Goal: Task Accomplishment & Management: Manage account settings

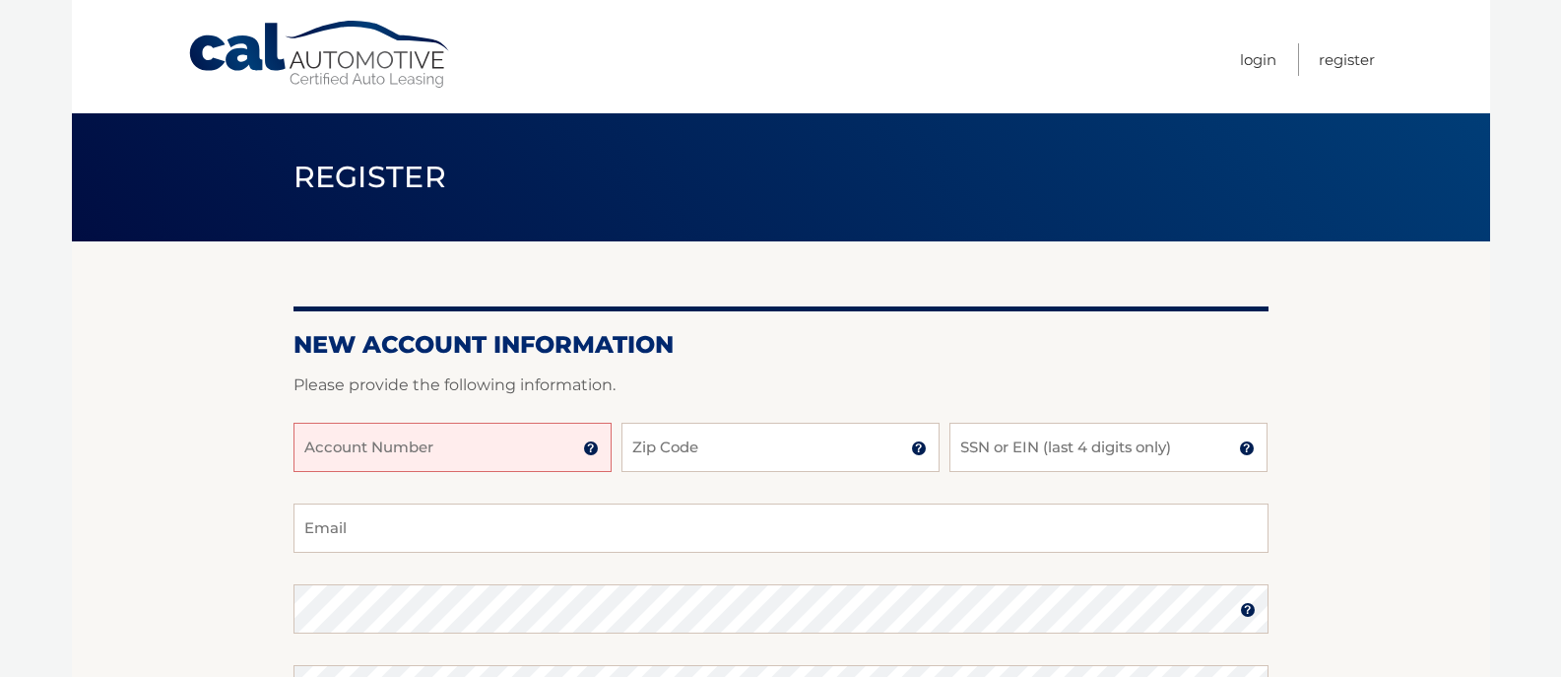
click at [421, 459] on input "Account Number" at bounding box center [453, 447] width 318 height 49
type input "44455992931"
click at [686, 456] on input "Zip Code" at bounding box center [781, 447] width 318 height 49
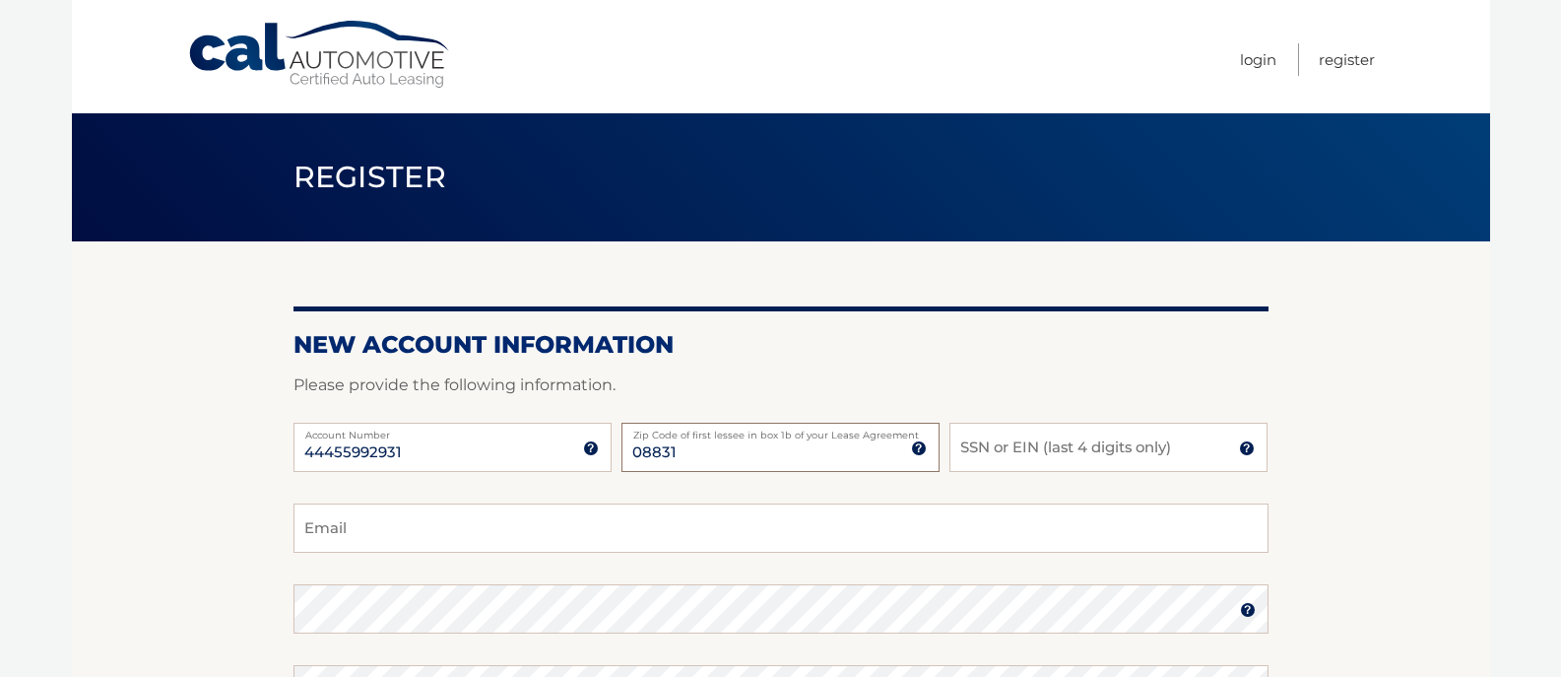
type input "08831"
click at [995, 455] on input "SSN or EIN (last 4 digits only)" at bounding box center [1108, 447] width 318 height 49
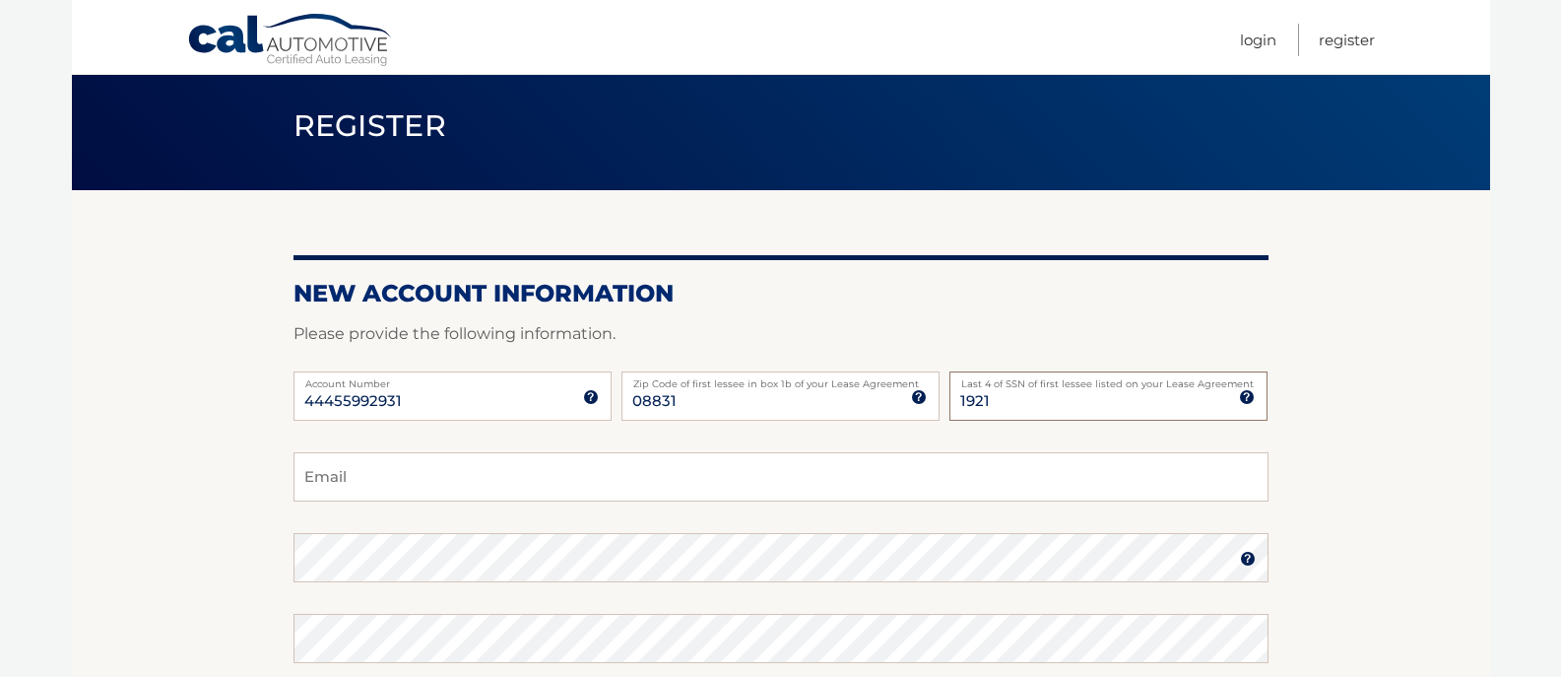
scroll to position [98, 0]
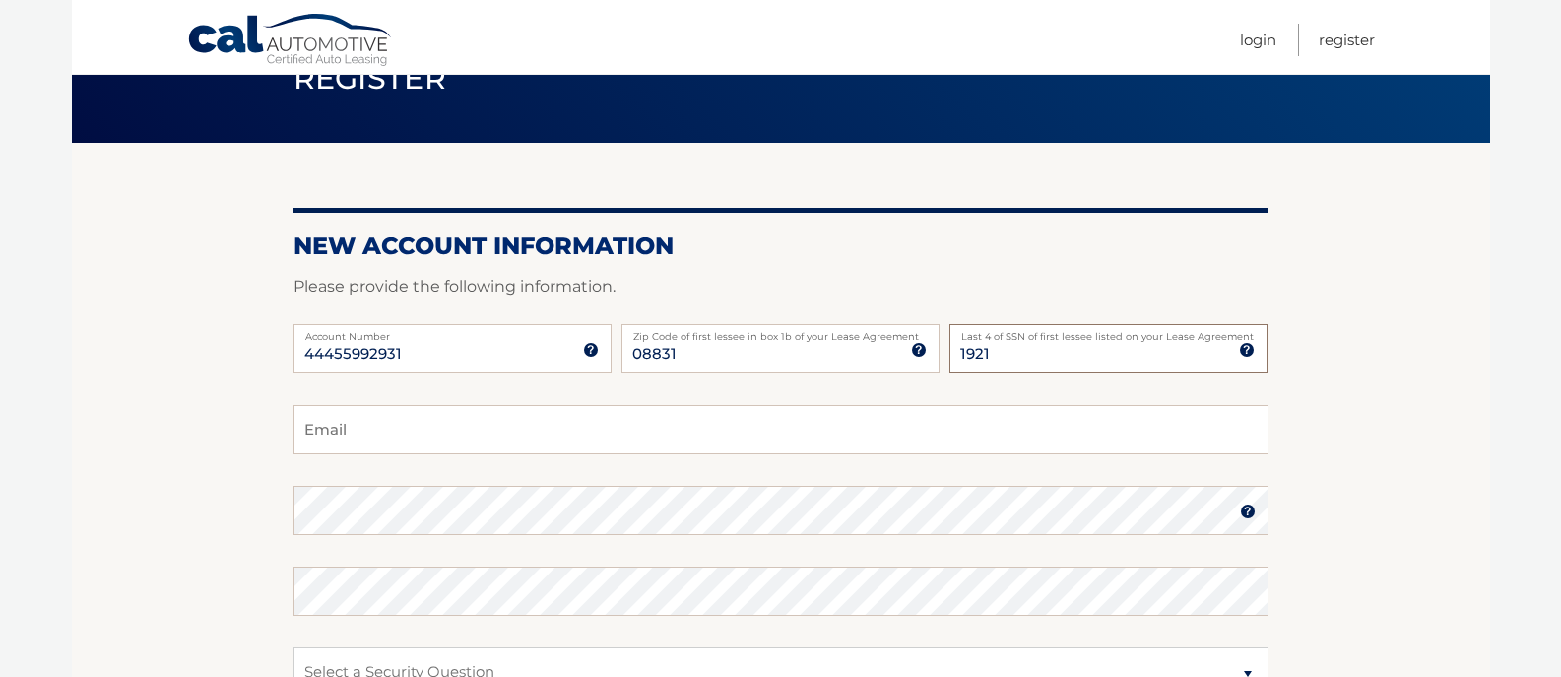
type input "1921"
click at [380, 430] on input "Email" at bounding box center [781, 429] width 975 height 49
type input "cnjs.jim@gmail.com"
click at [649, 421] on label "Email" at bounding box center [781, 413] width 975 height 16
click at [649, 429] on input "cnjs.jim@gmail.com" at bounding box center [781, 429] width 975 height 49
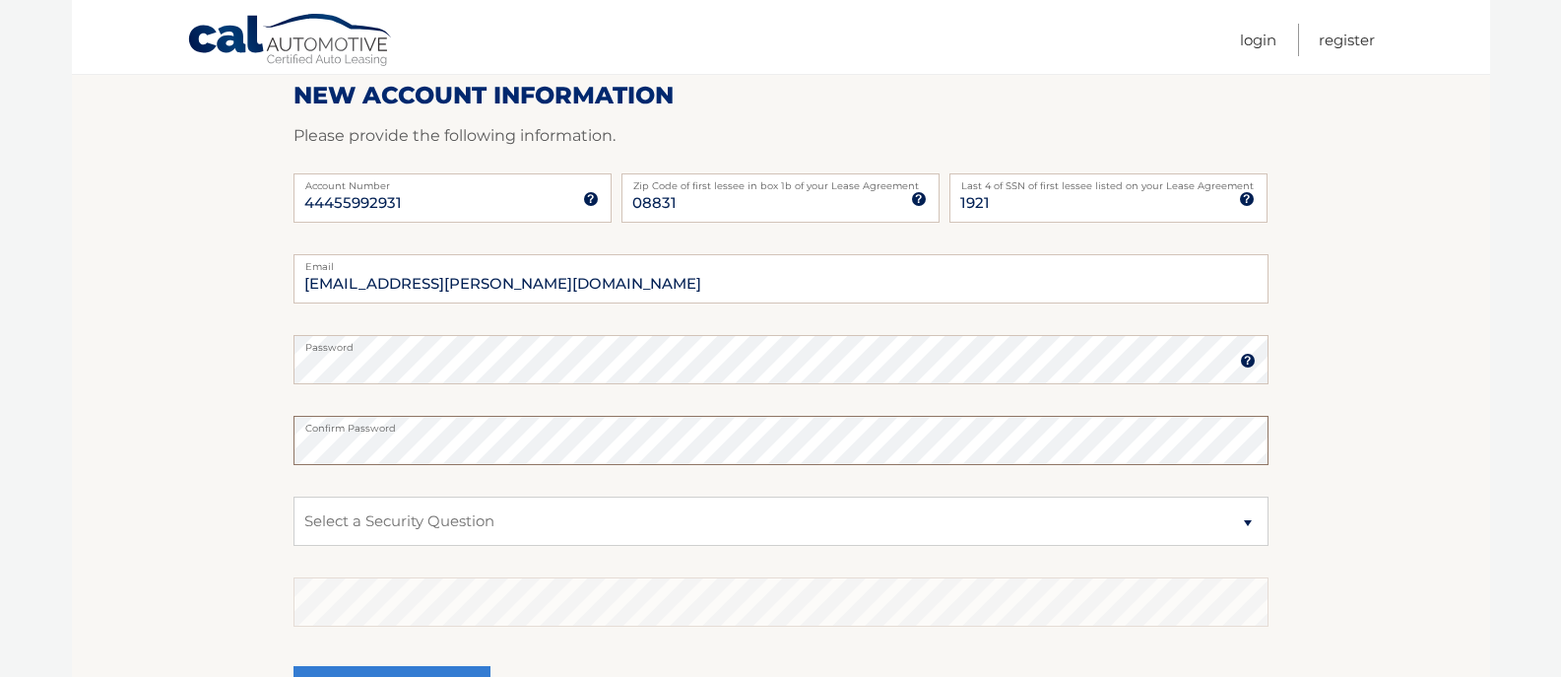
scroll to position [295, 0]
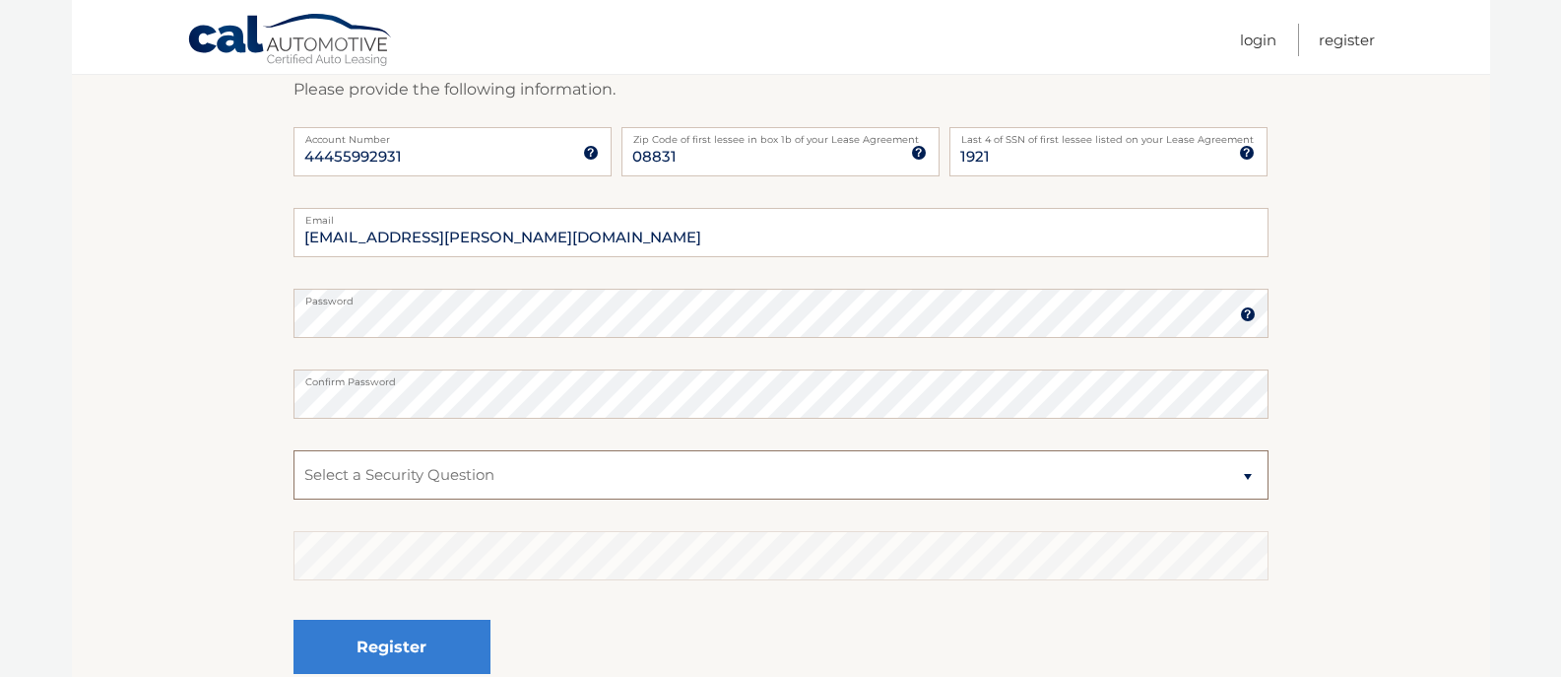
click at [566, 480] on select "Select a Security Question What was the name of your elementary school? What is…" at bounding box center [781, 474] width 975 height 49
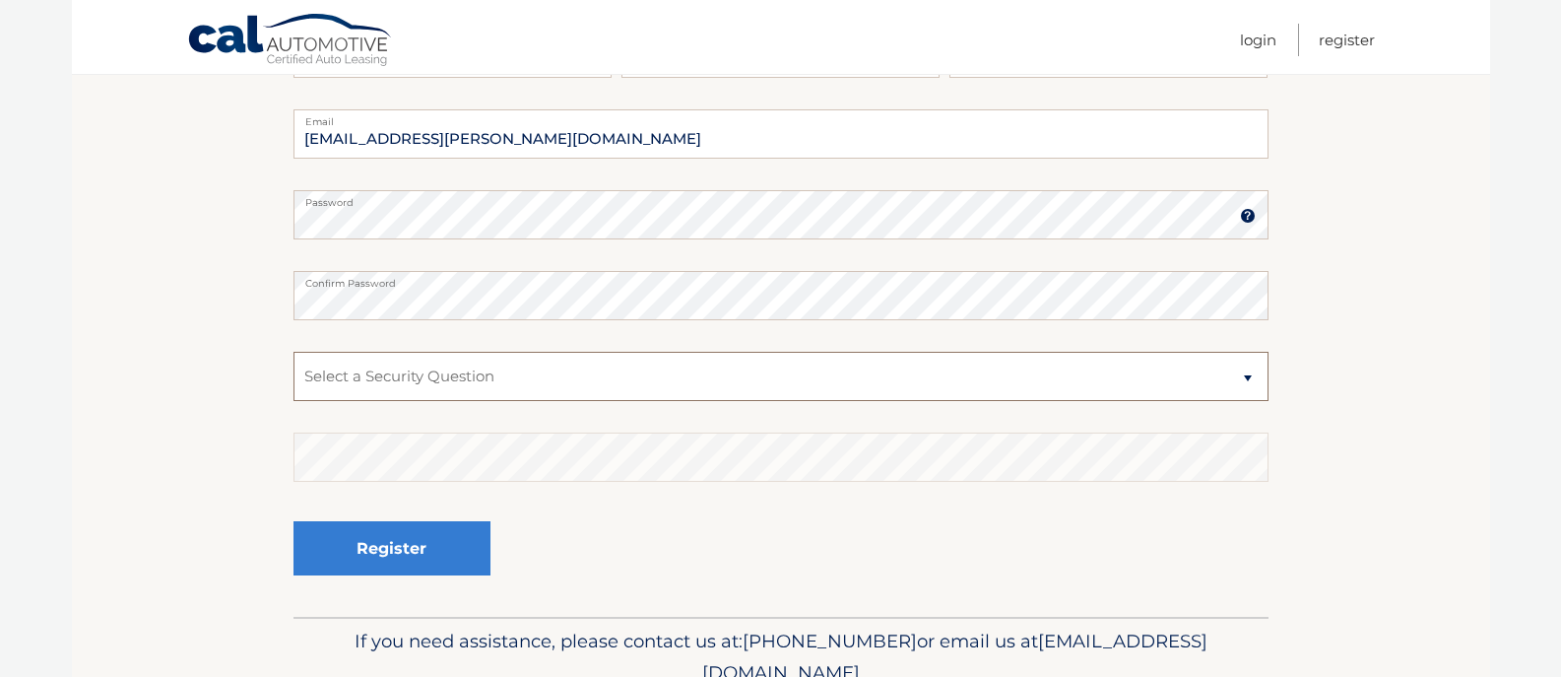
click at [493, 377] on select "Select a Security Question What was the name of your elementary school? What is…" at bounding box center [781, 376] width 975 height 49
select select "2"
click at [294, 360] on select "Select a Security Question What was the name of your elementary school? What is…" at bounding box center [781, 376] width 975 height 49
click at [322, 389] on select "Select a Security Question What was the name of your elementary school? What is…" at bounding box center [781, 376] width 975 height 49
click at [294, 360] on select "Select a Security Question What was the name of your elementary school? What is…" at bounding box center [781, 376] width 975 height 49
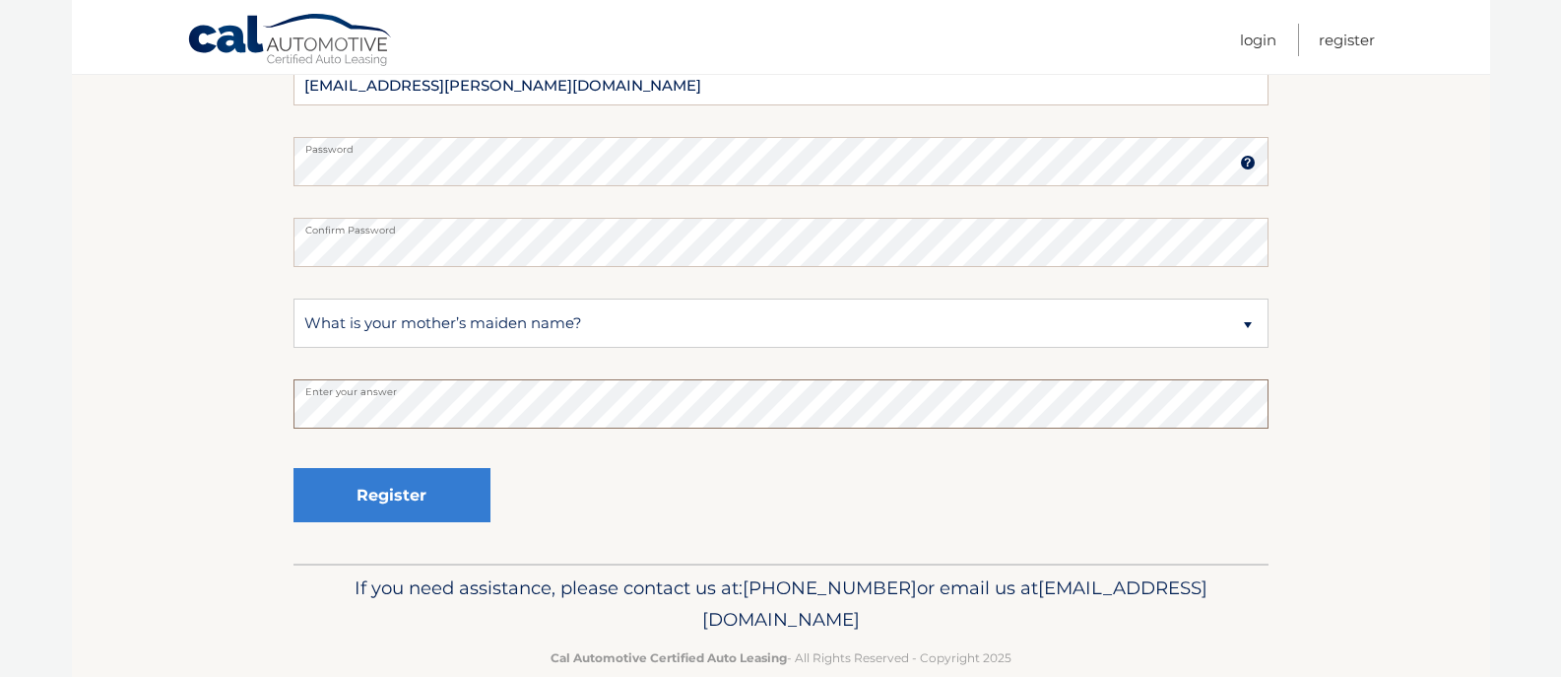
scroll to position [492, 0]
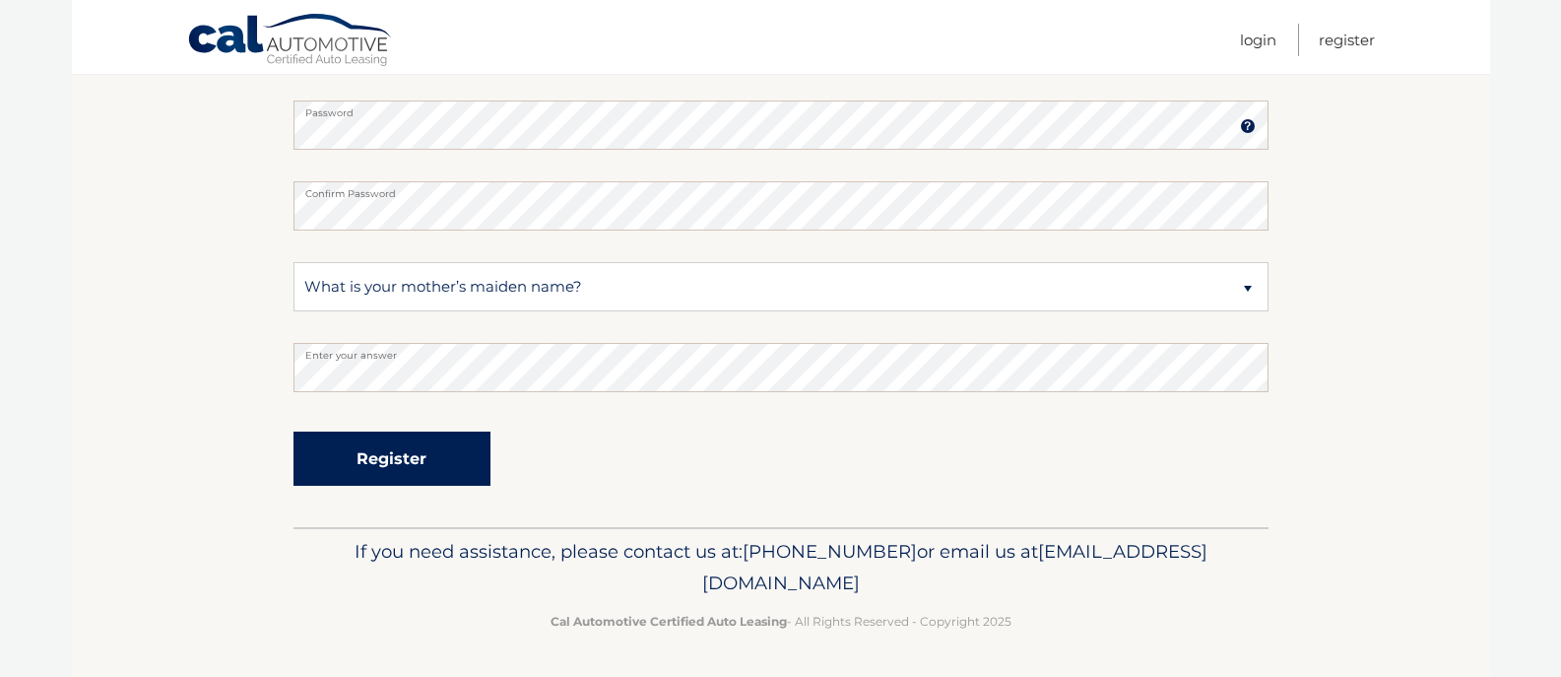
click at [379, 448] on button "Register" at bounding box center [392, 458] width 197 height 54
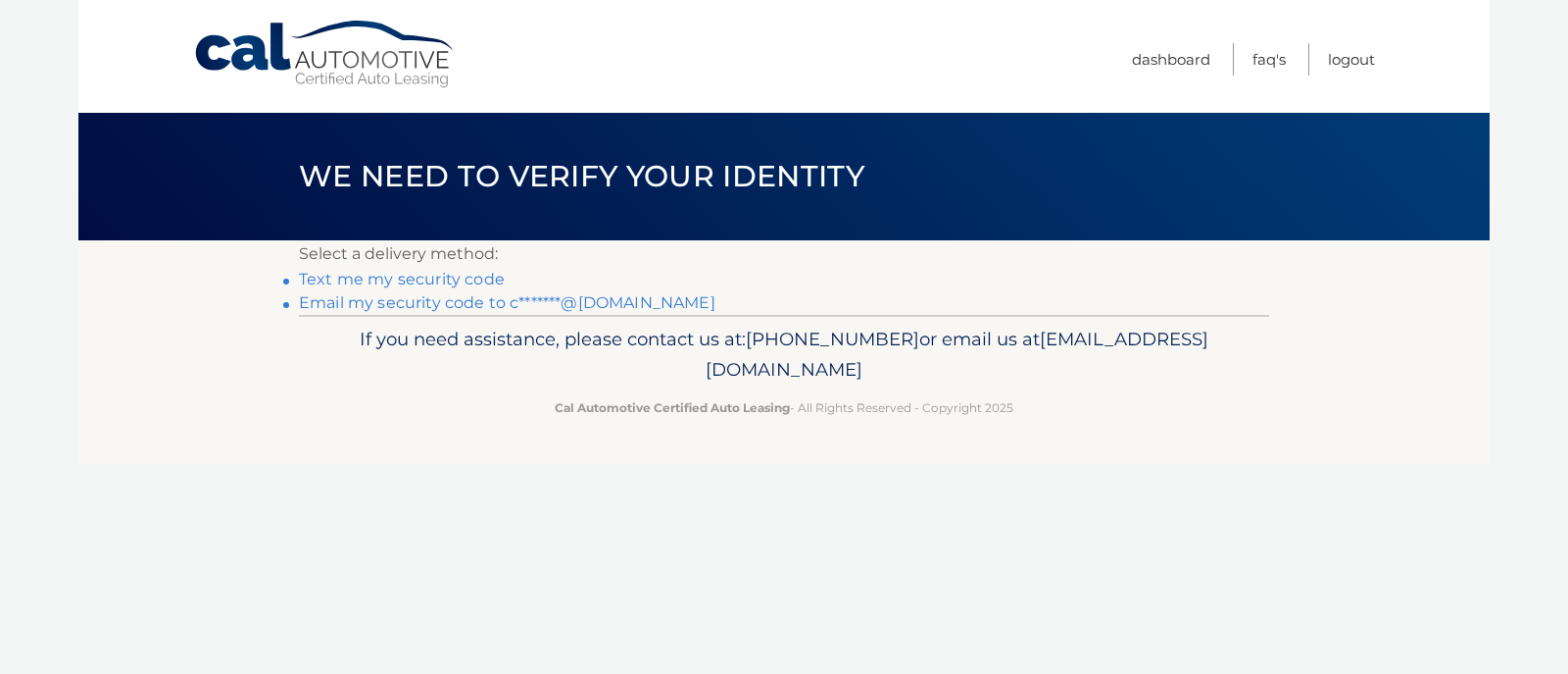
click at [410, 287] on link "Text me my security code" at bounding box center [401, 279] width 206 height 19
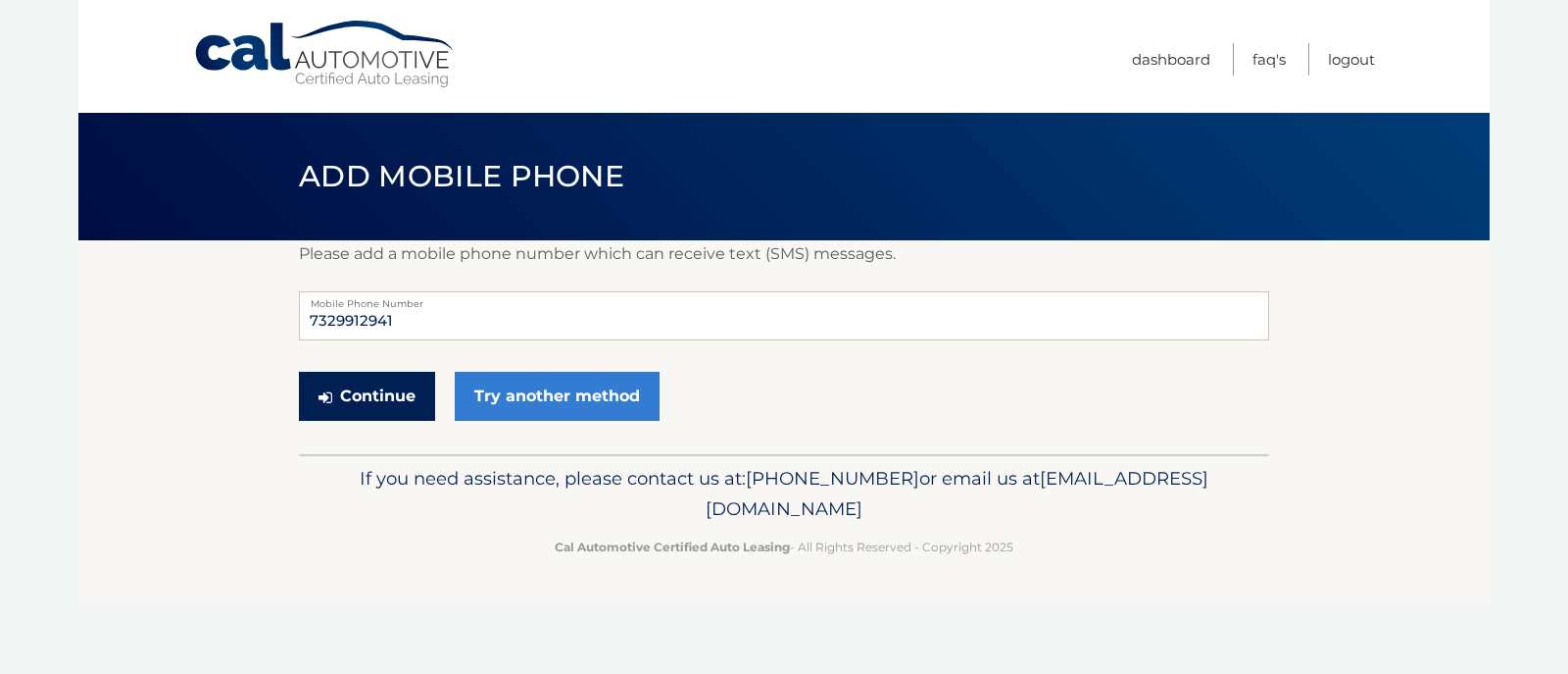
click at [379, 408] on button "Continue" at bounding box center [366, 395] width 136 height 49
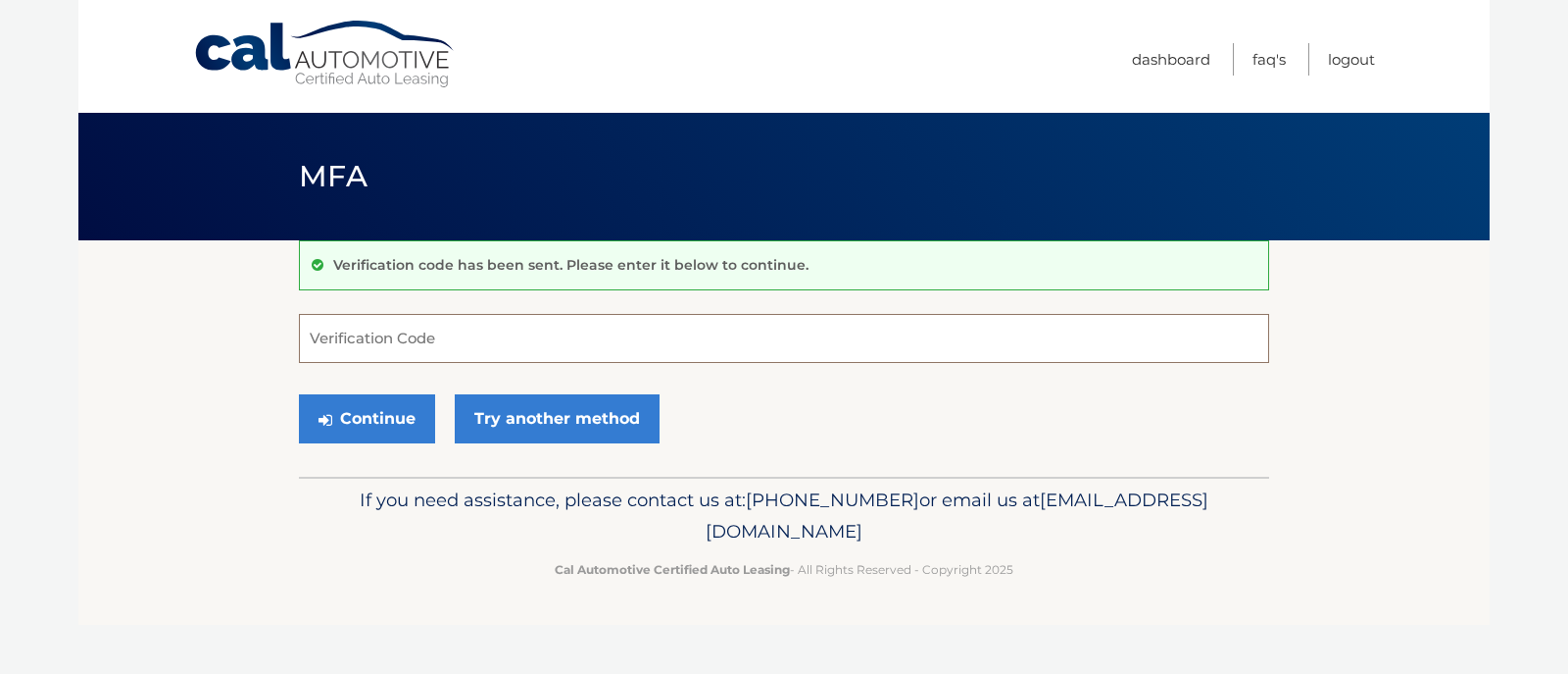
click at [407, 337] on input "Verification Code" at bounding box center [783, 337] width 970 height 49
type input "184404"
click at [394, 425] on button "Continue" at bounding box center [366, 418] width 136 height 49
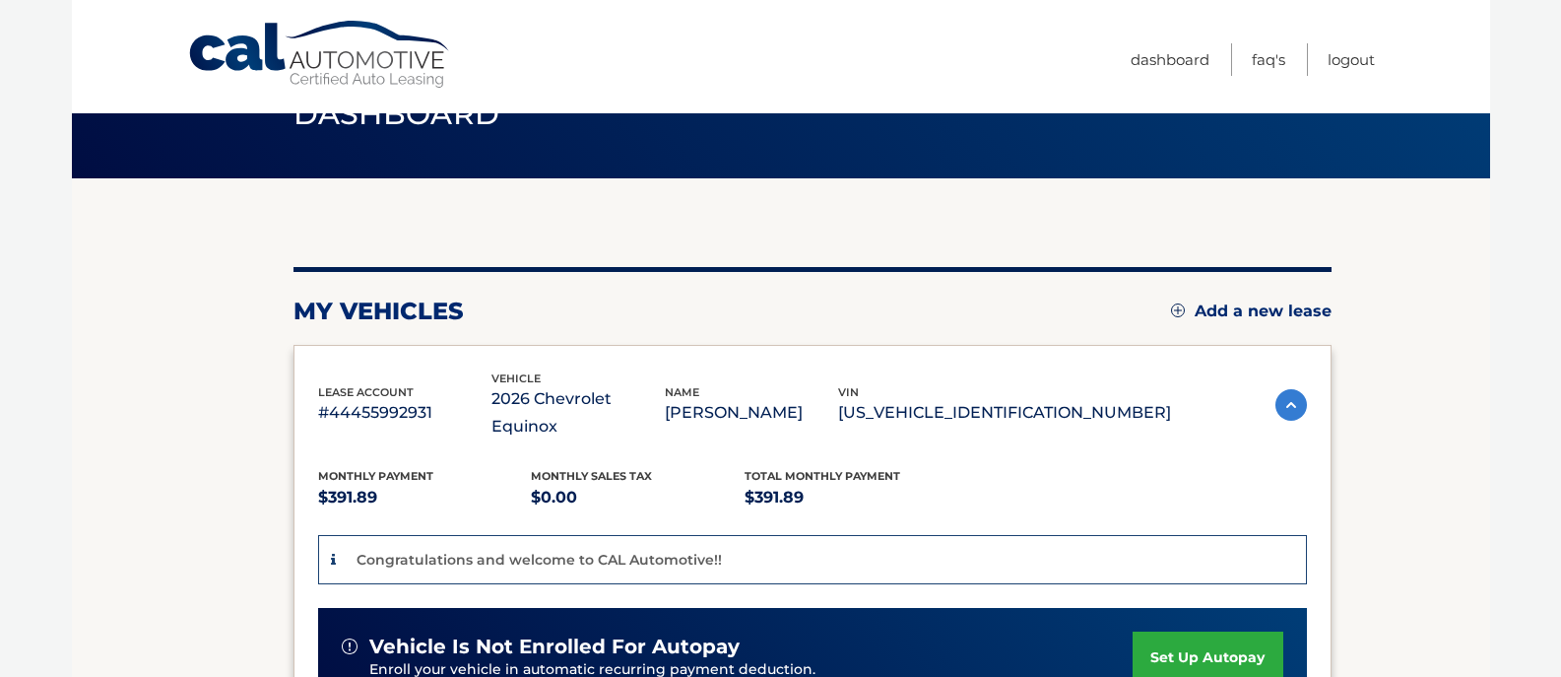
scroll to position [98, 0]
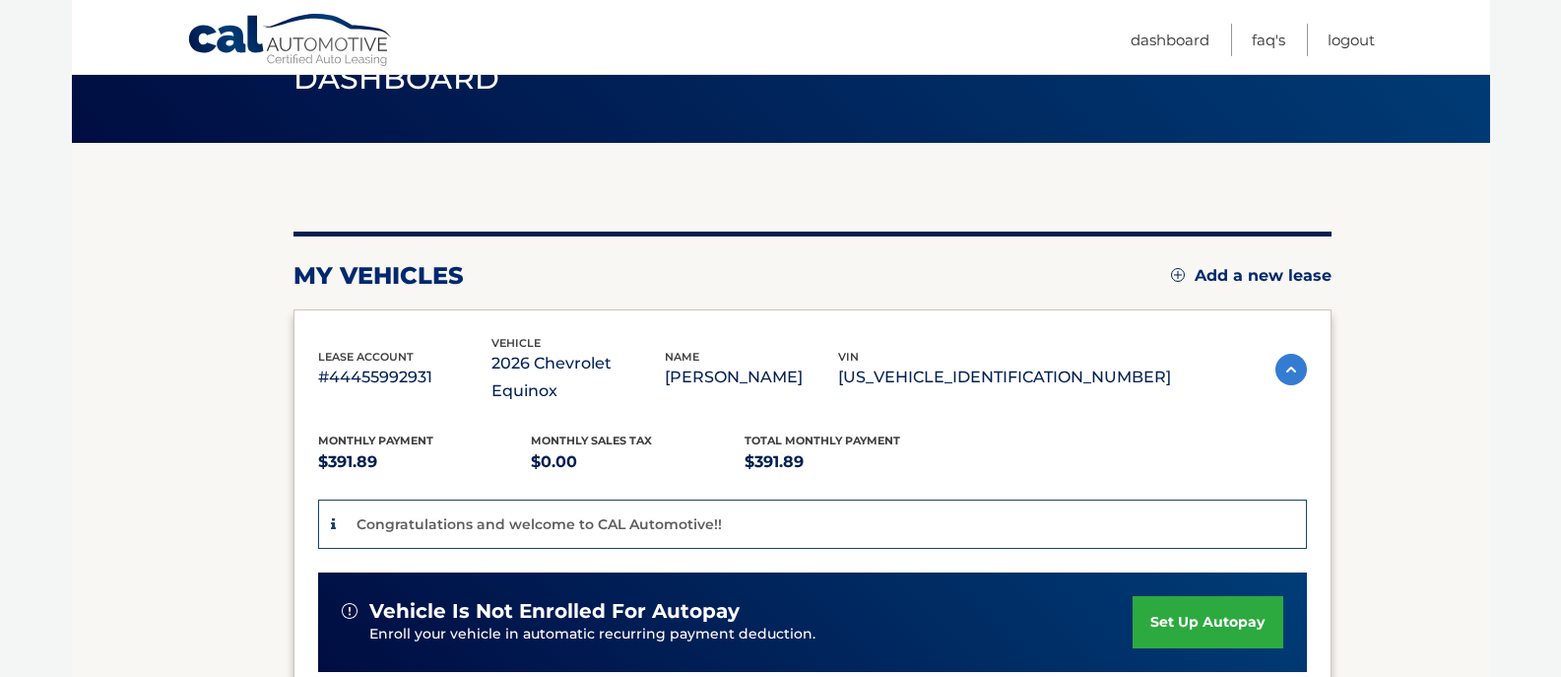
click at [1186, 596] on link "set up autopay" at bounding box center [1208, 622] width 150 height 52
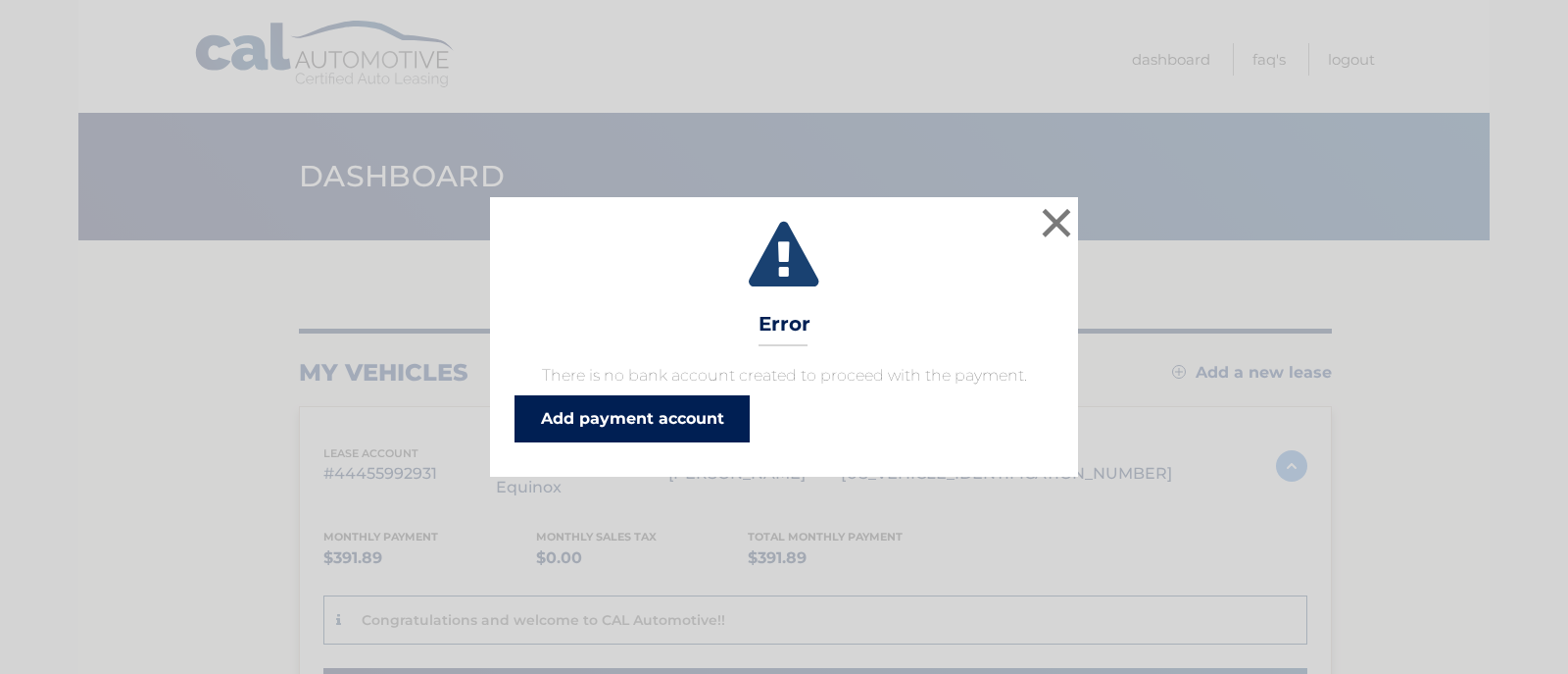
click at [673, 442] on link "Add payment account" at bounding box center [632, 418] width 235 height 47
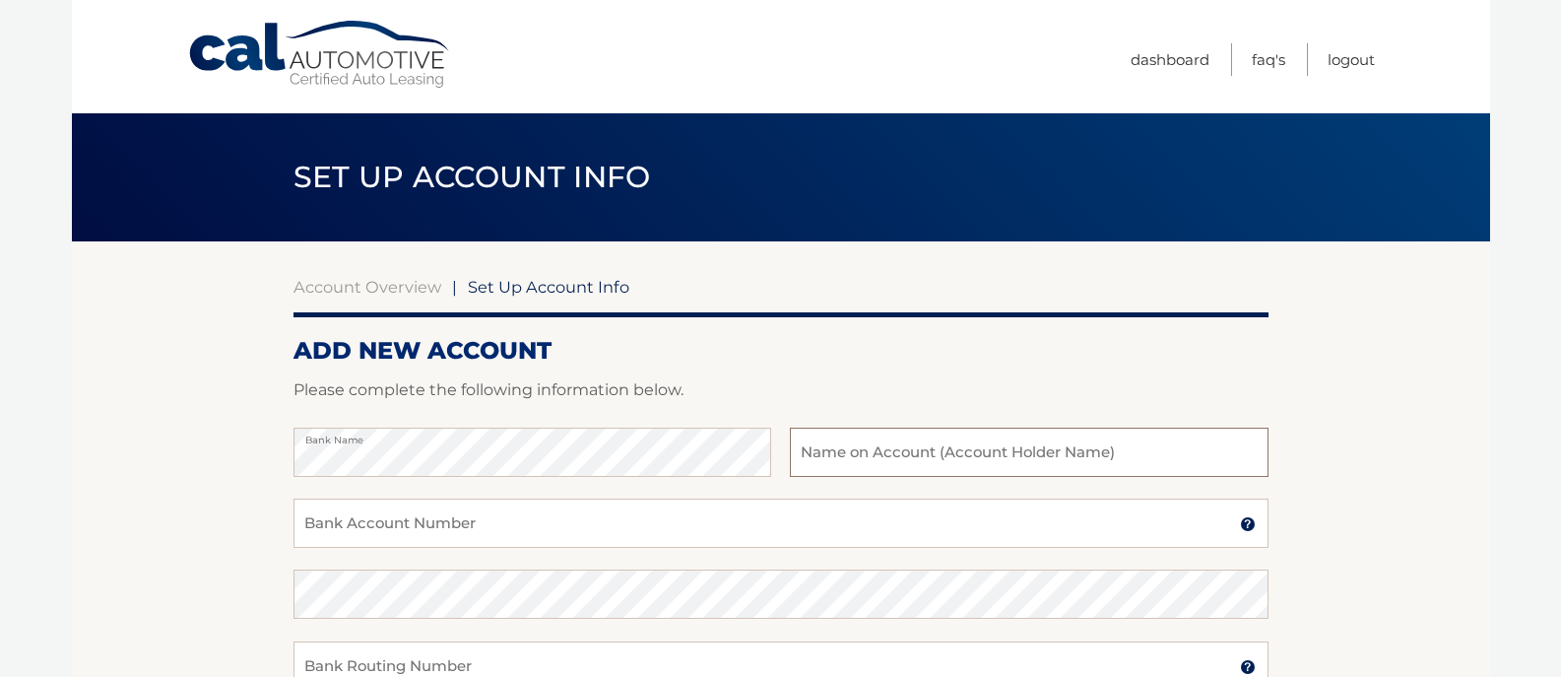
click at [873, 460] on input "text" at bounding box center [1029, 451] width 478 height 49
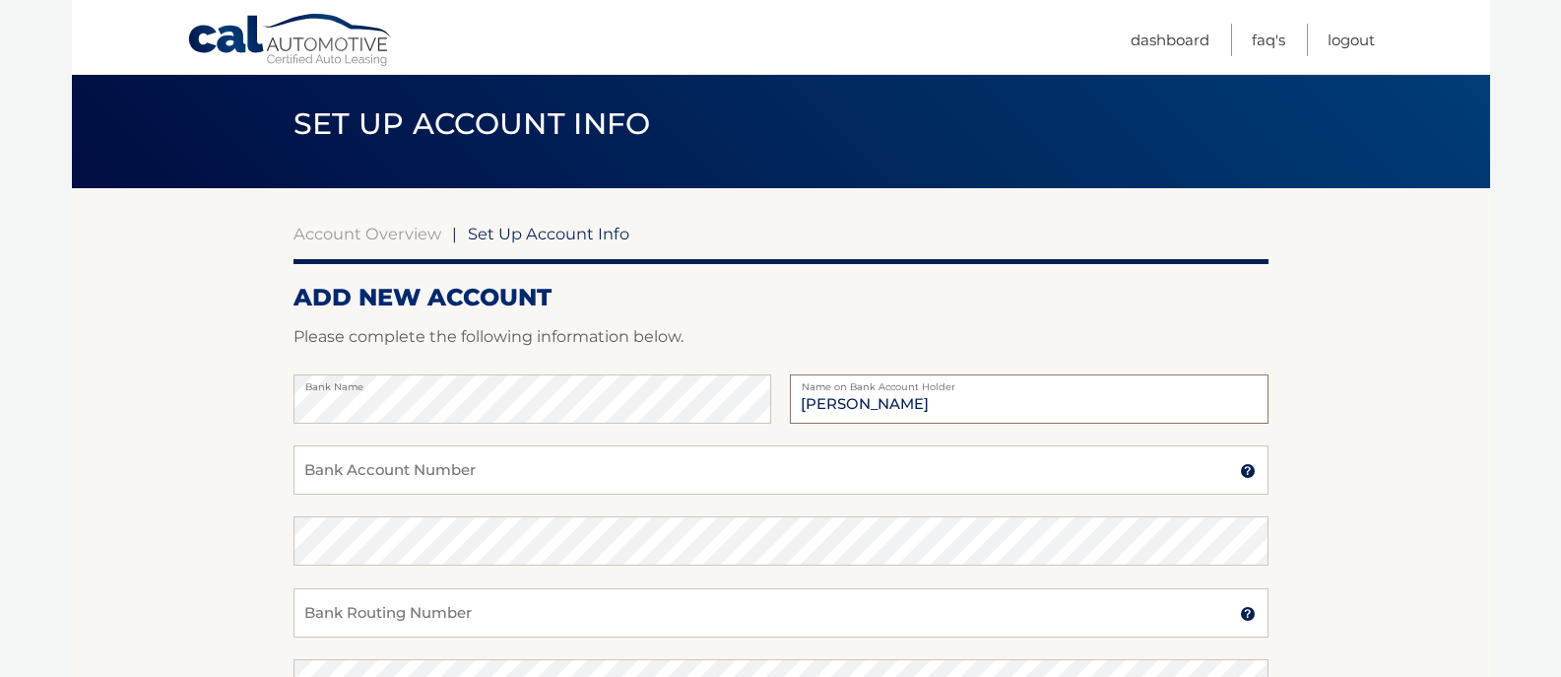
scroll to position [98, 0]
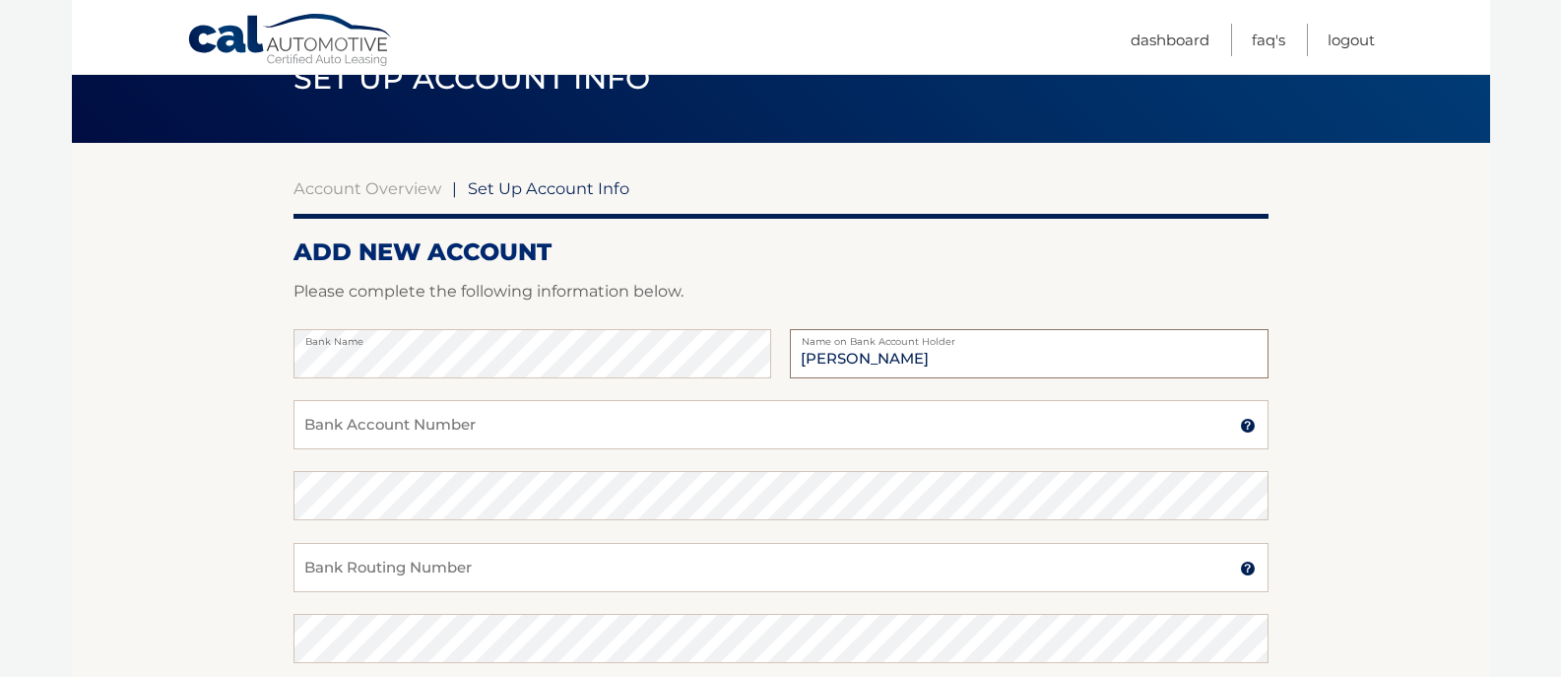
type input "[PERSON_NAME]"
click at [399, 443] on input "Bank Account Number" at bounding box center [781, 424] width 975 height 49
type input "8102110266"
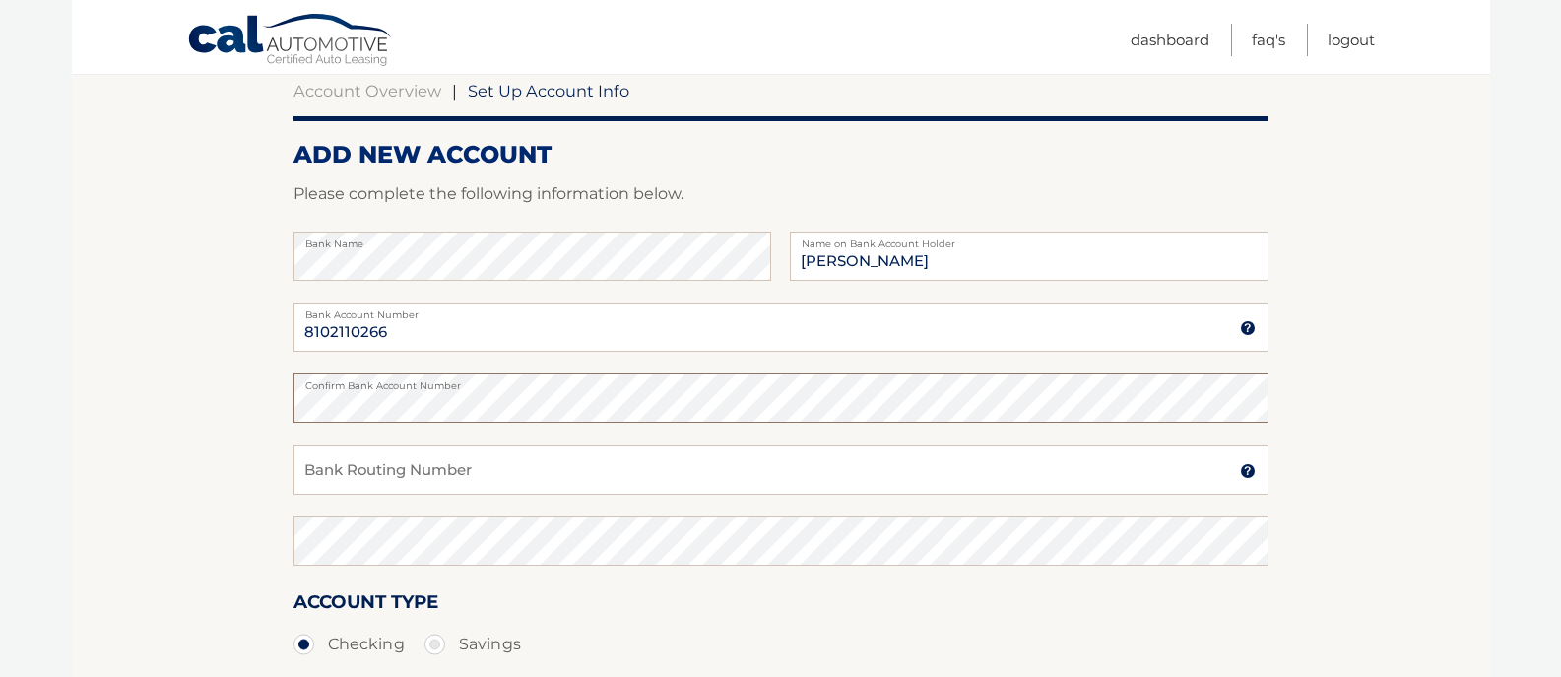
scroll to position [197, 0]
click at [386, 491] on input "Bank Routing Number" at bounding box center [781, 468] width 975 height 49
type input "031207607"
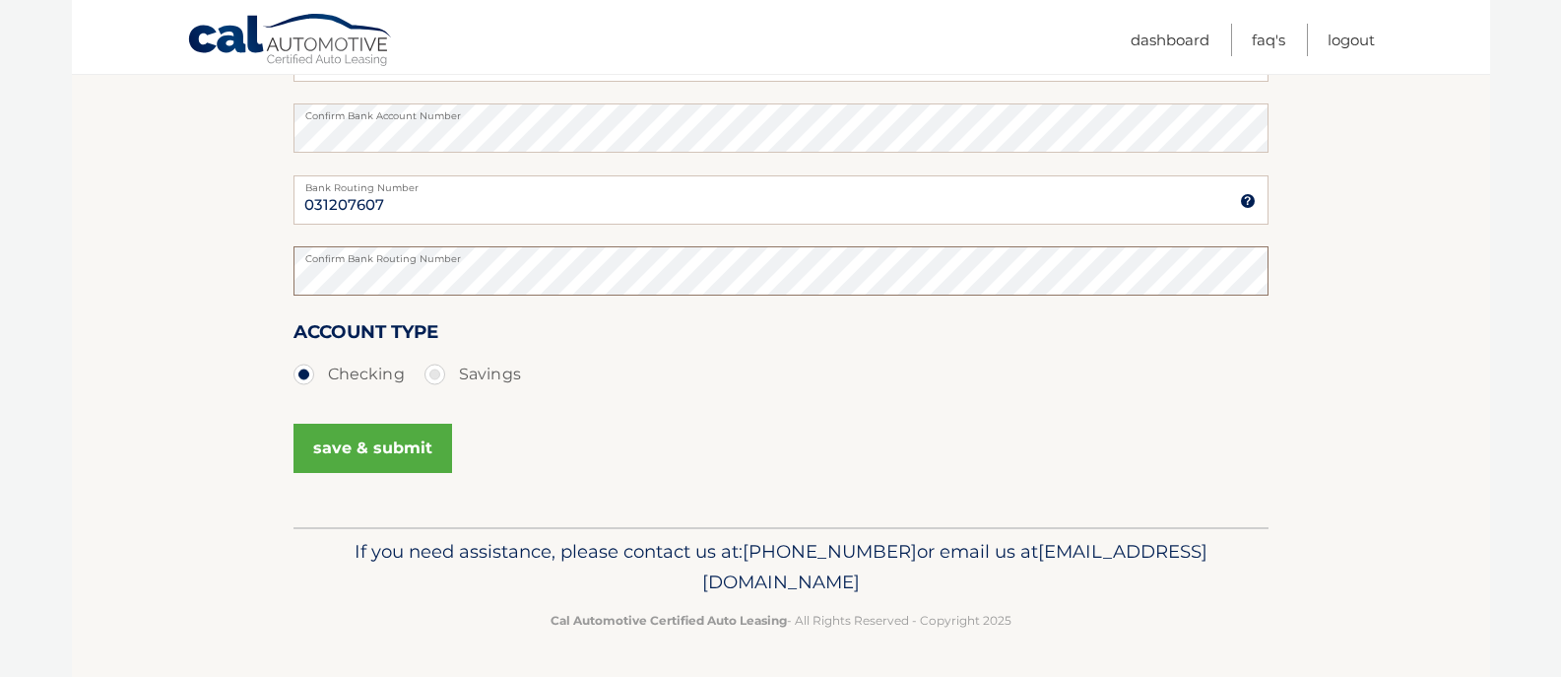
scroll to position [507, 0]
click at [390, 434] on button "save & submit" at bounding box center [373, 448] width 159 height 49
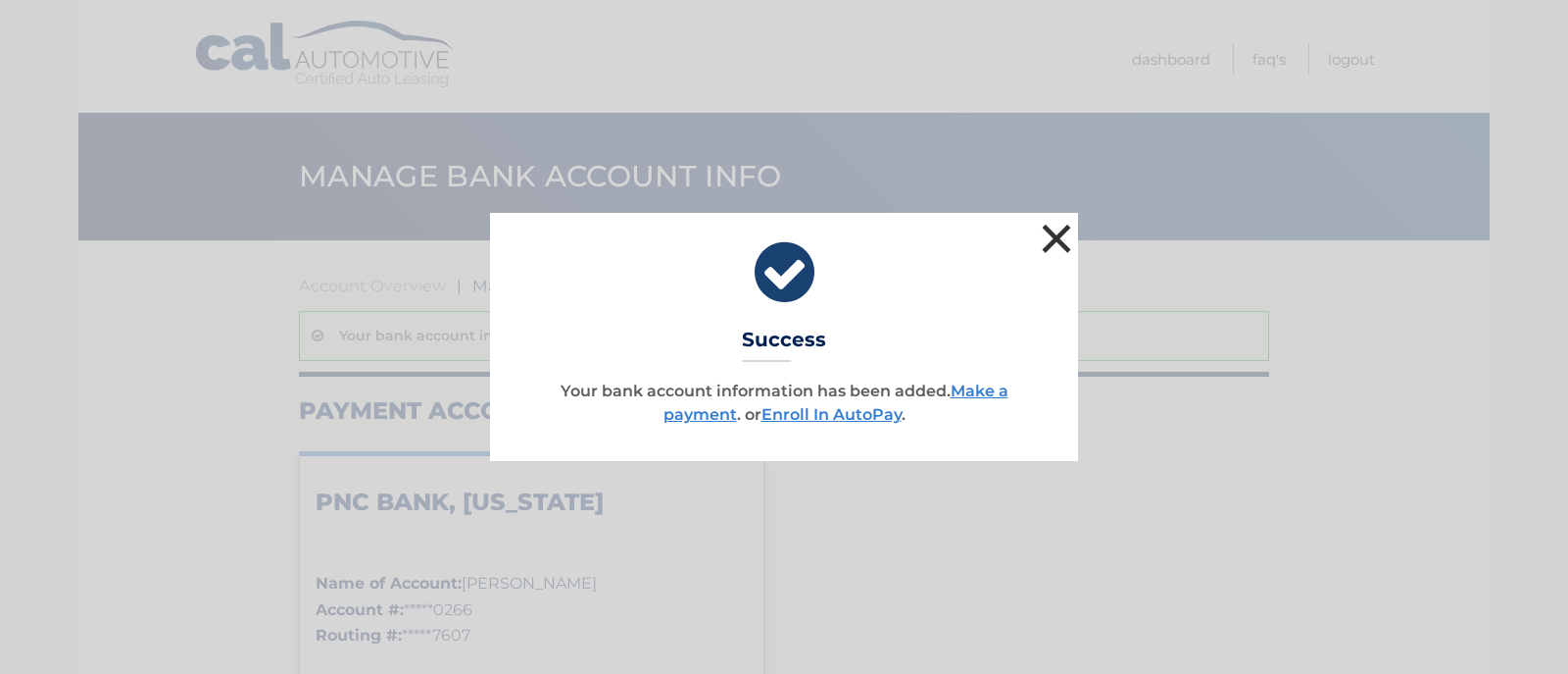
click at [1053, 235] on button "×" at bounding box center [1056, 238] width 39 height 39
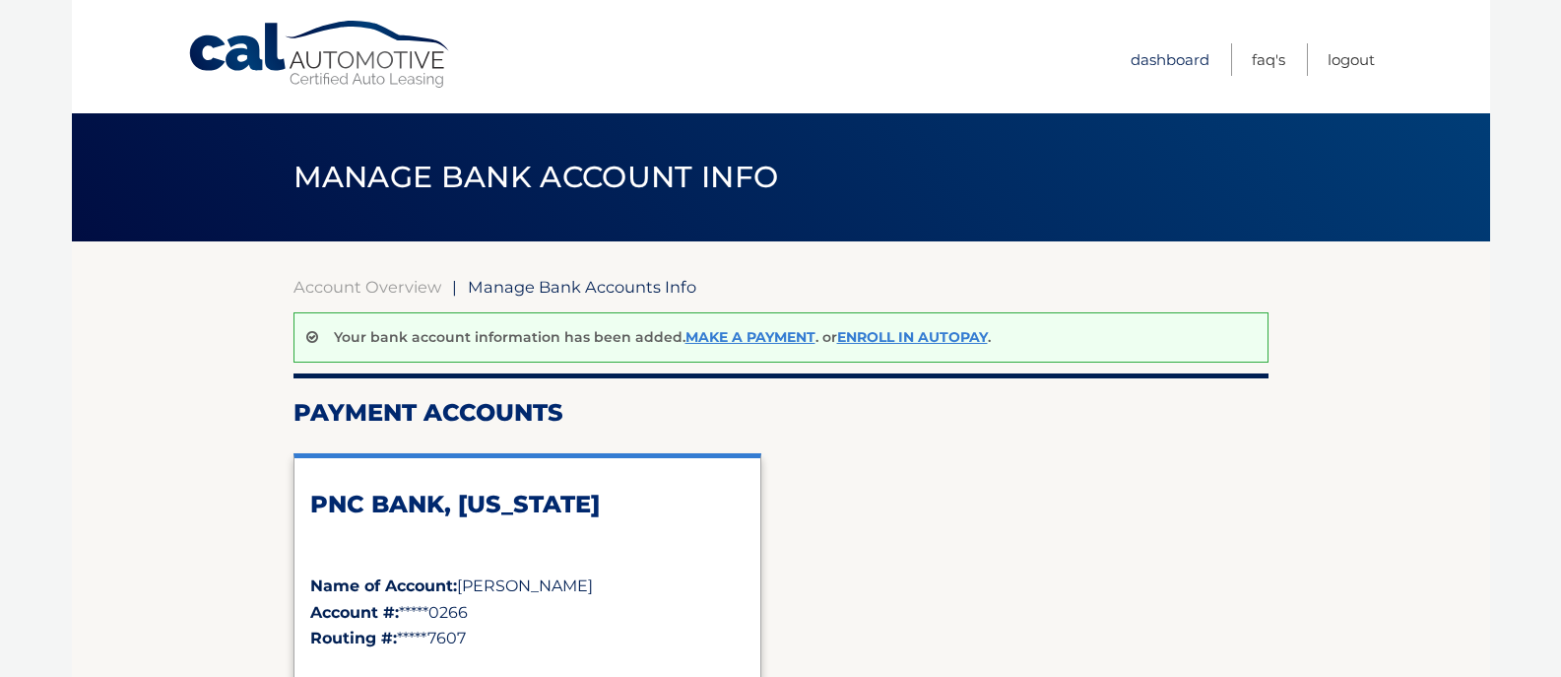
click at [1153, 60] on link "Dashboard" at bounding box center [1170, 59] width 79 height 33
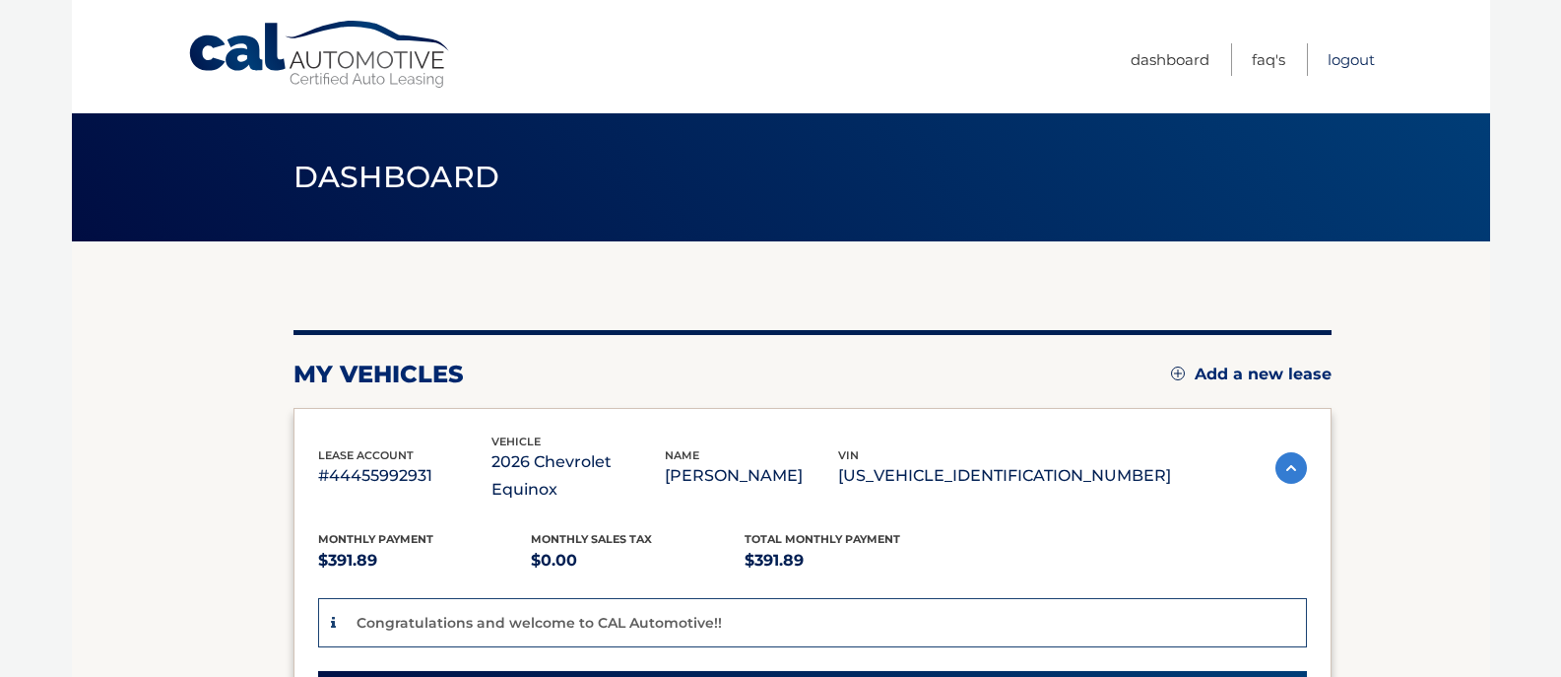
click at [1339, 60] on link "Logout" at bounding box center [1351, 59] width 47 height 33
